Goal: Obtain resource: Download file/media

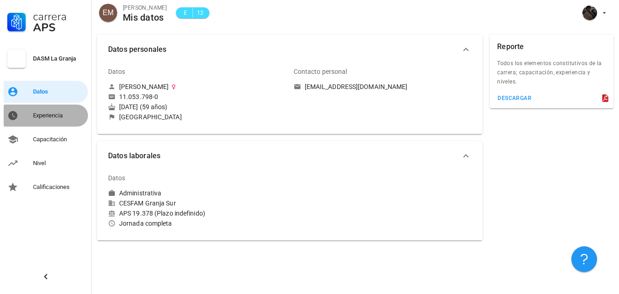
click at [70, 116] on div "Experiencia" at bounding box center [58, 115] width 51 height 7
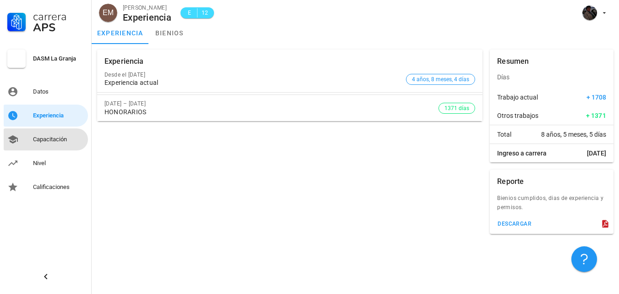
click at [45, 142] on div "Capacitación" at bounding box center [58, 139] width 51 height 7
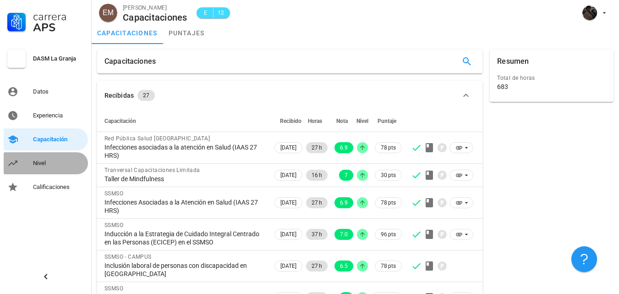
click at [37, 162] on div "Nivel" at bounding box center [58, 163] width 51 height 7
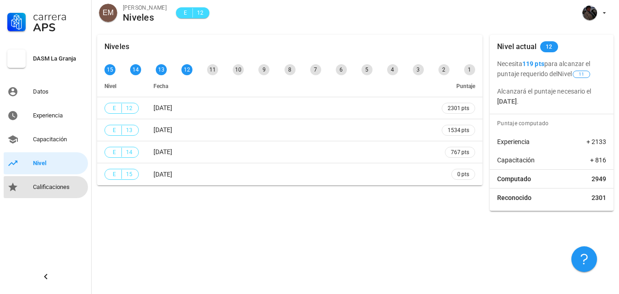
click at [51, 188] on div "Calificaciones" at bounding box center [58, 186] width 51 height 7
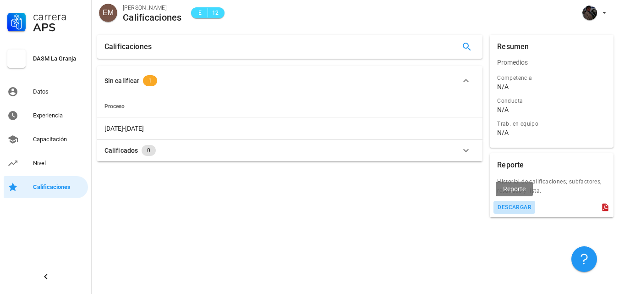
click at [522, 209] on div "descargar" at bounding box center [514, 207] width 34 height 6
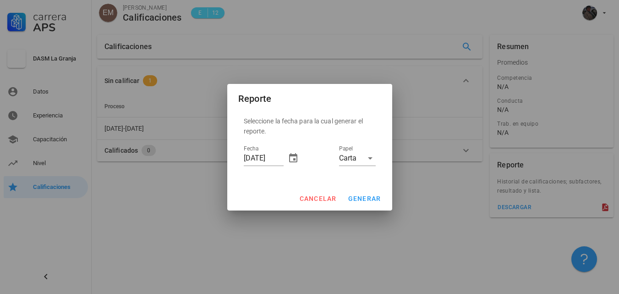
click at [370, 30] on div at bounding box center [309, 147] width 619 height 294
click at [370, 29] on div at bounding box center [309, 147] width 619 height 294
click at [329, 197] on span "cancelar" at bounding box center [318, 198] width 38 height 7
